Goal: Entertainment & Leisure: Consume media (video, audio)

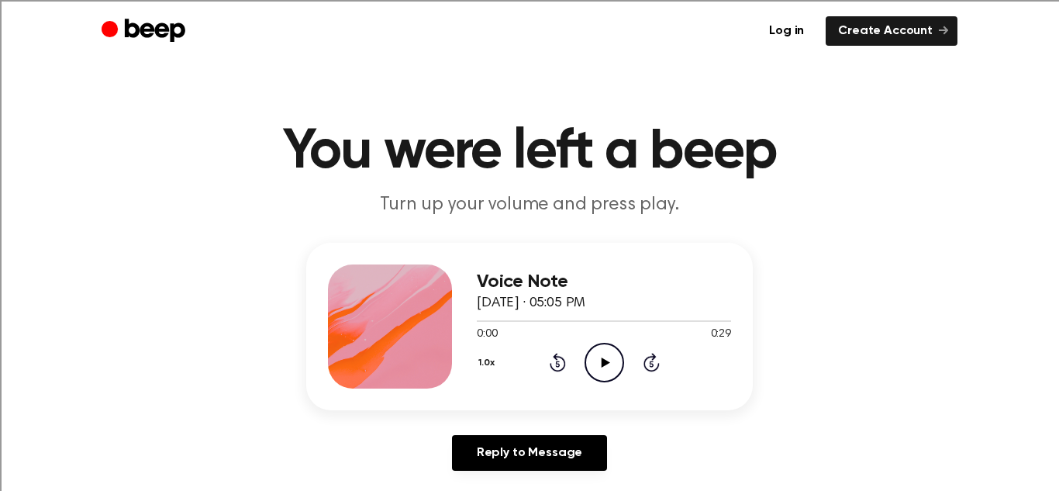
click at [602, 360] on icon at bounding box center [605, 362] width 9 height 10
click at [599, 364] on icon "Play Audio" at bounding box center [605, 363] width 40 height 40
click at [595, 359] on icon "Play Audio" at bounding box center [605, 363] width 40 height 40
click at [597, 365] on icon "Play Audio" at bounding box center [605, 363] width 40 height 40
click at [610, 368] on icon "Play Audio" at bounding box center [605, 363] width 40 height 40
